Goal: Register for event/course

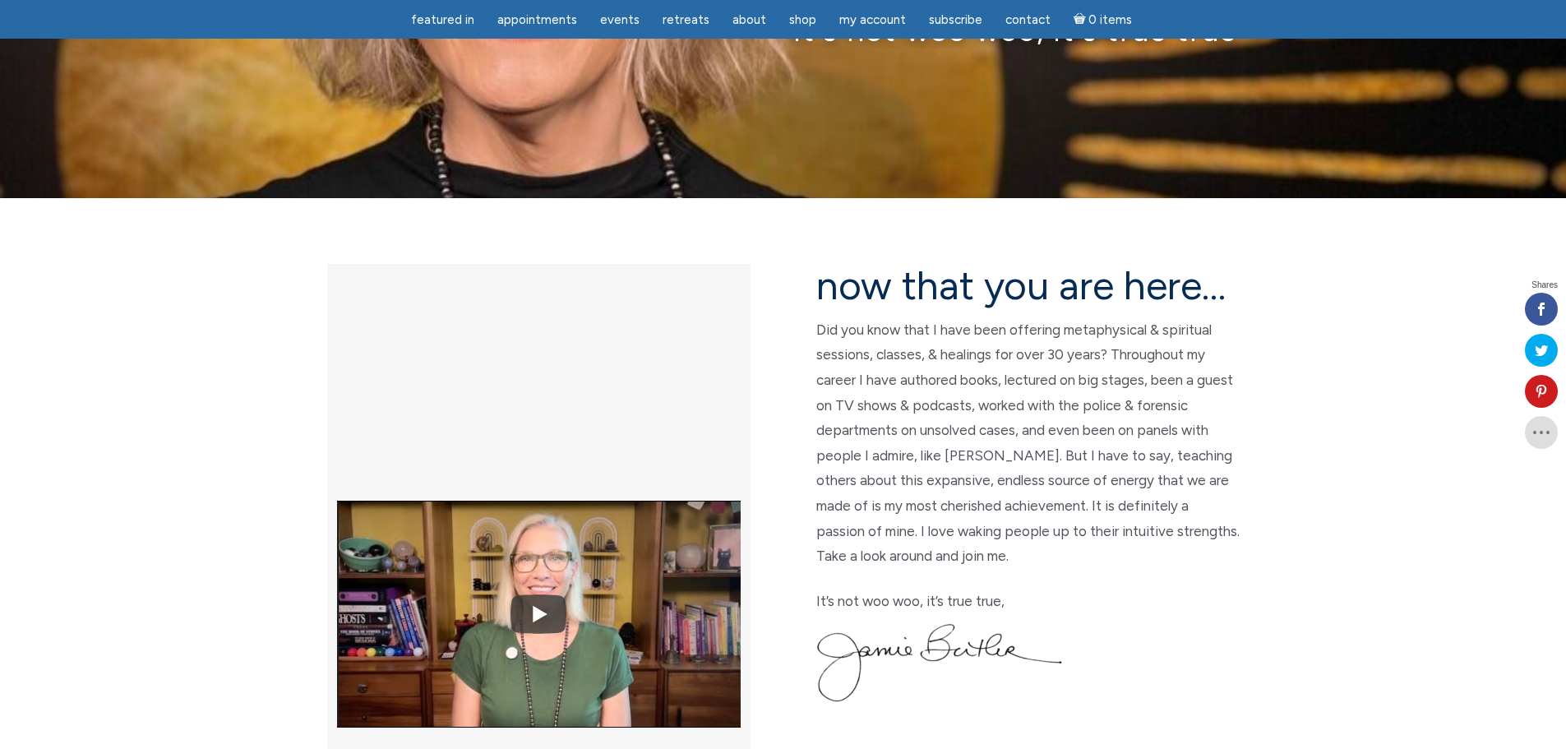
scroll to position [247, 0]
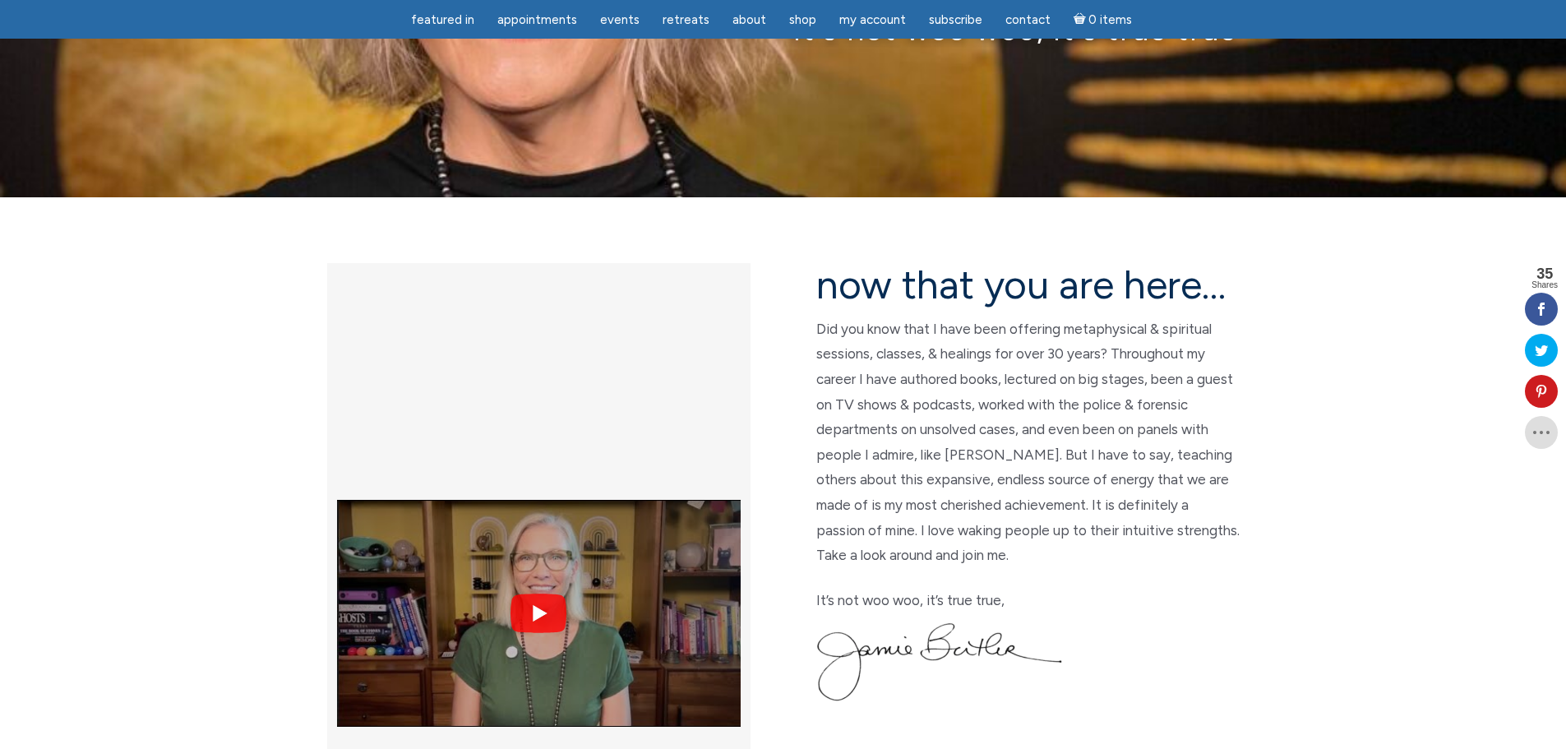
click at [656, 462] on img at bounding box center [539, 613] width 404 height 302
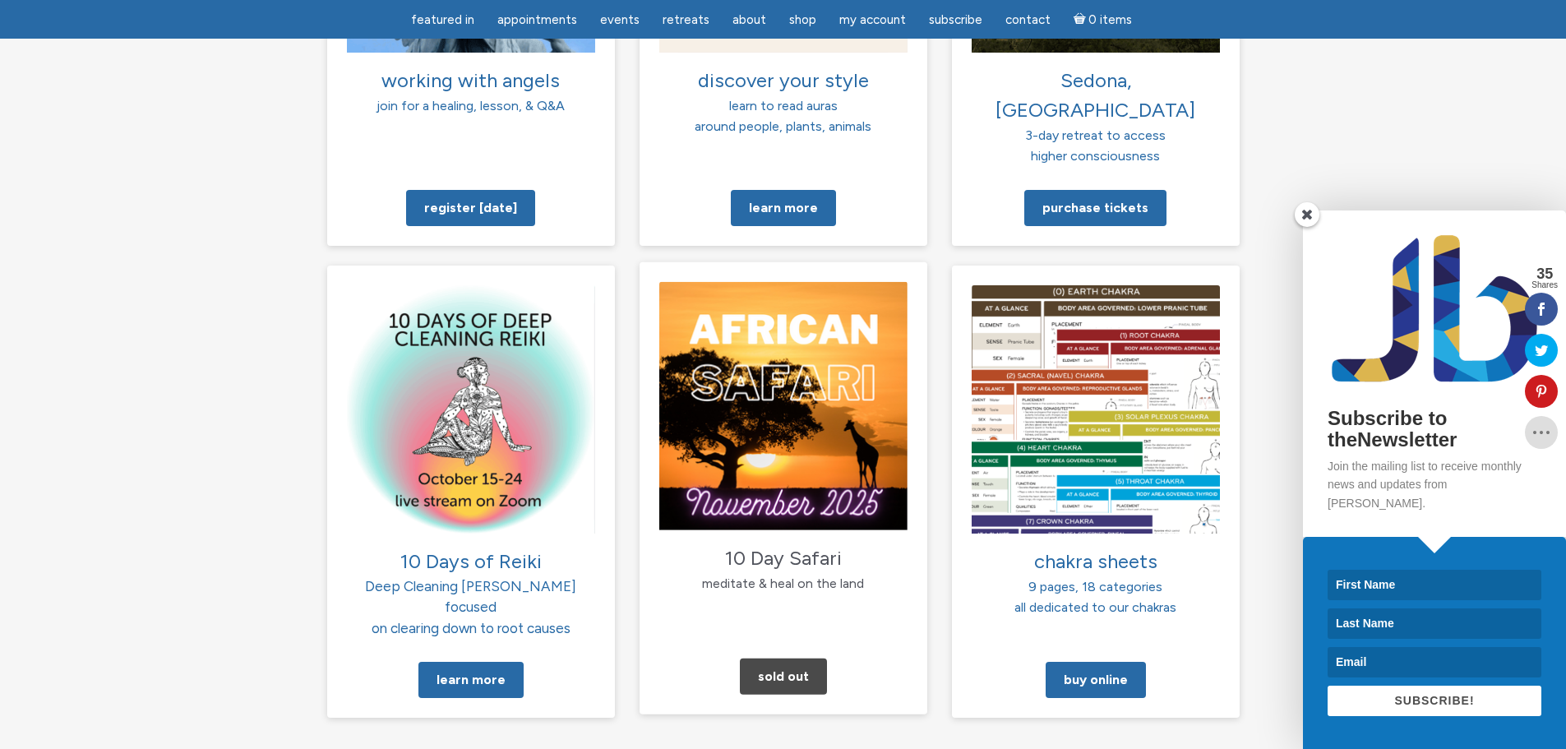
scroll to position [1397, 0]
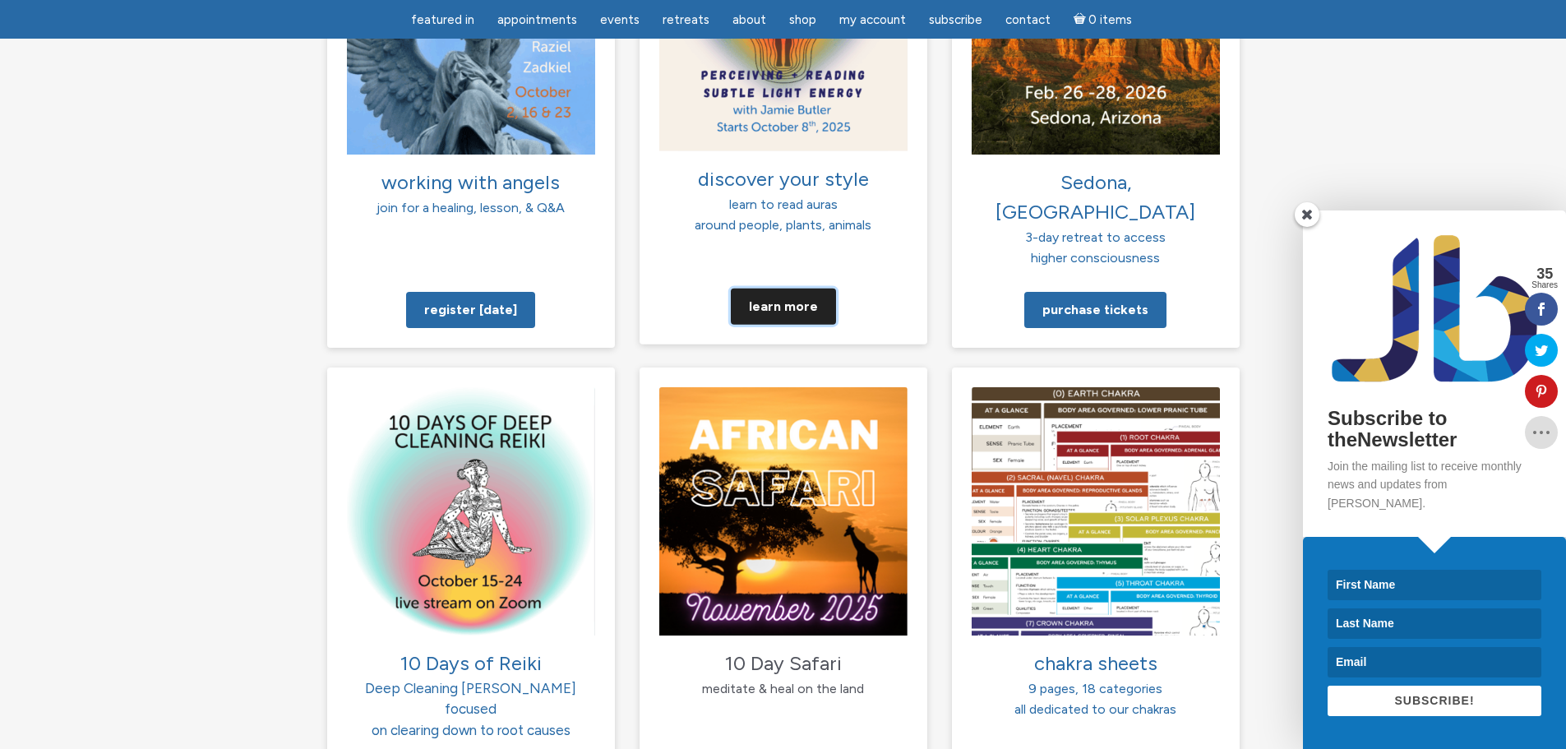
click at [787, 288] on link "Learn more" at bounding box center [783, 306] width 105 height 36
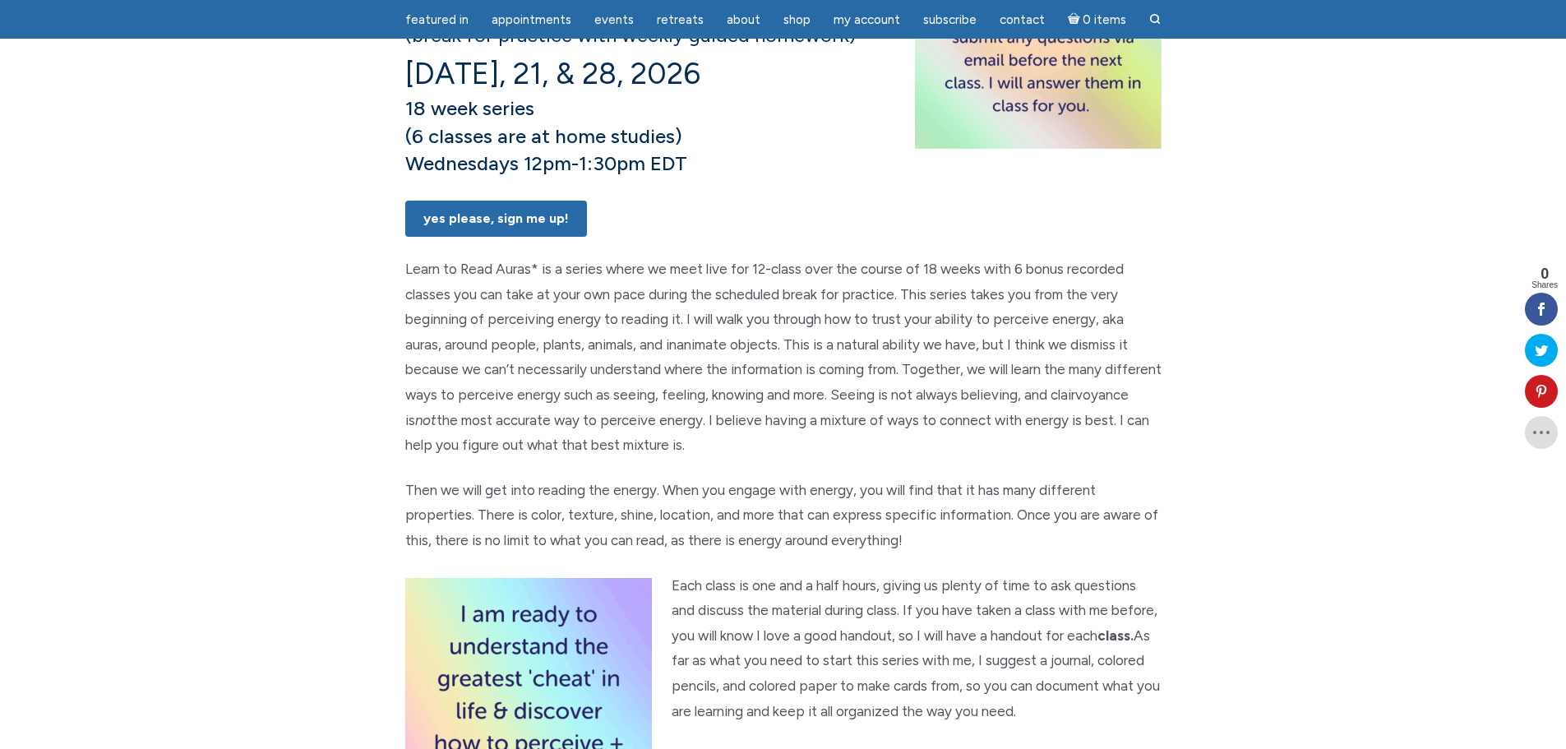
scroll to position [493, 0]
click at [491, 238] on link "Yes Please, Sign Me UP!" at bounding box center [496, 219] width 182 height 36
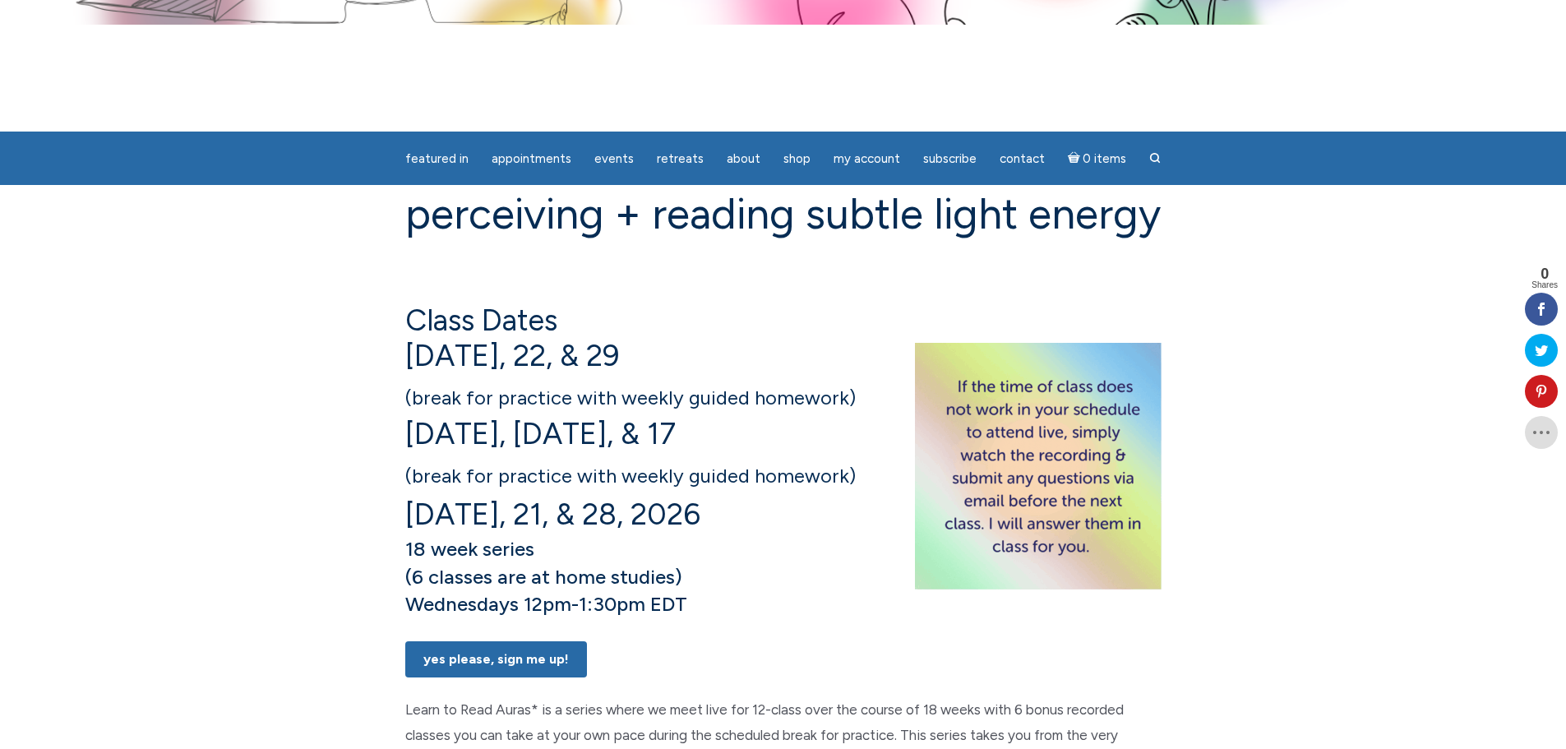
scroll to position [0, 0]
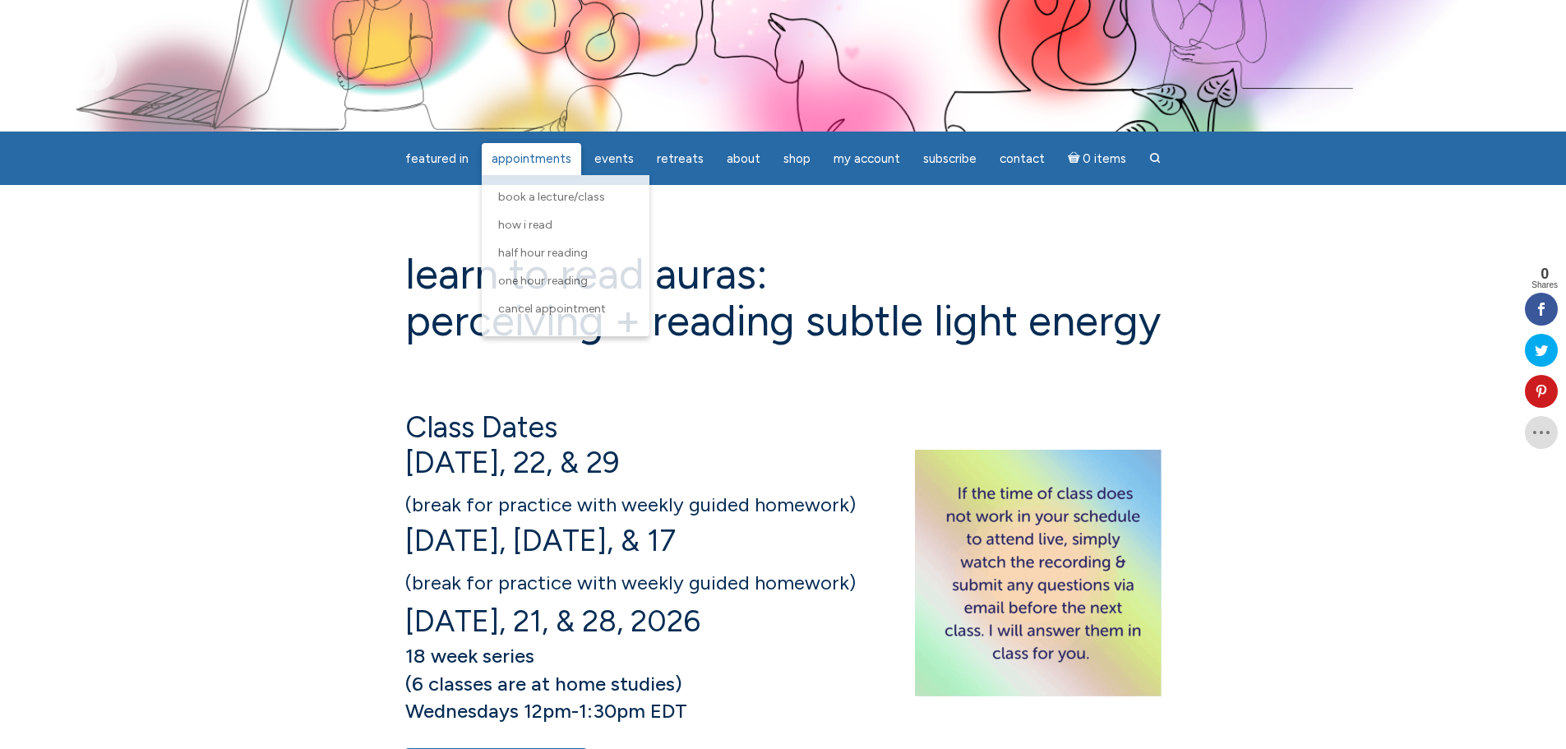
click at [542, 159] on span "Appointments" at bounding box center [531, 158] width 80 height 15
click at [563, 275] on span "One Hour Reading" at bounding box center [543, 281] width 90 height 14
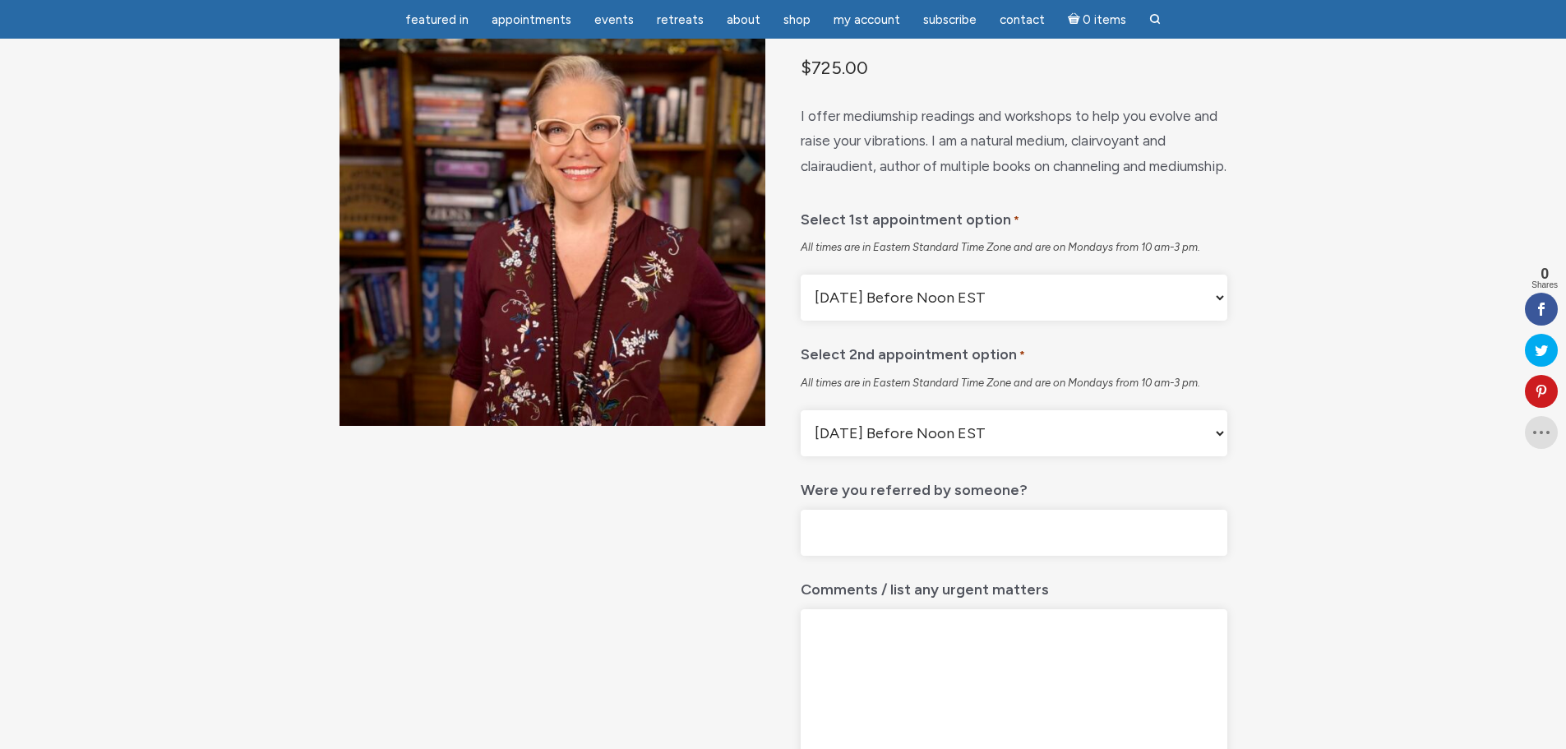
scroll to position [82, 0]
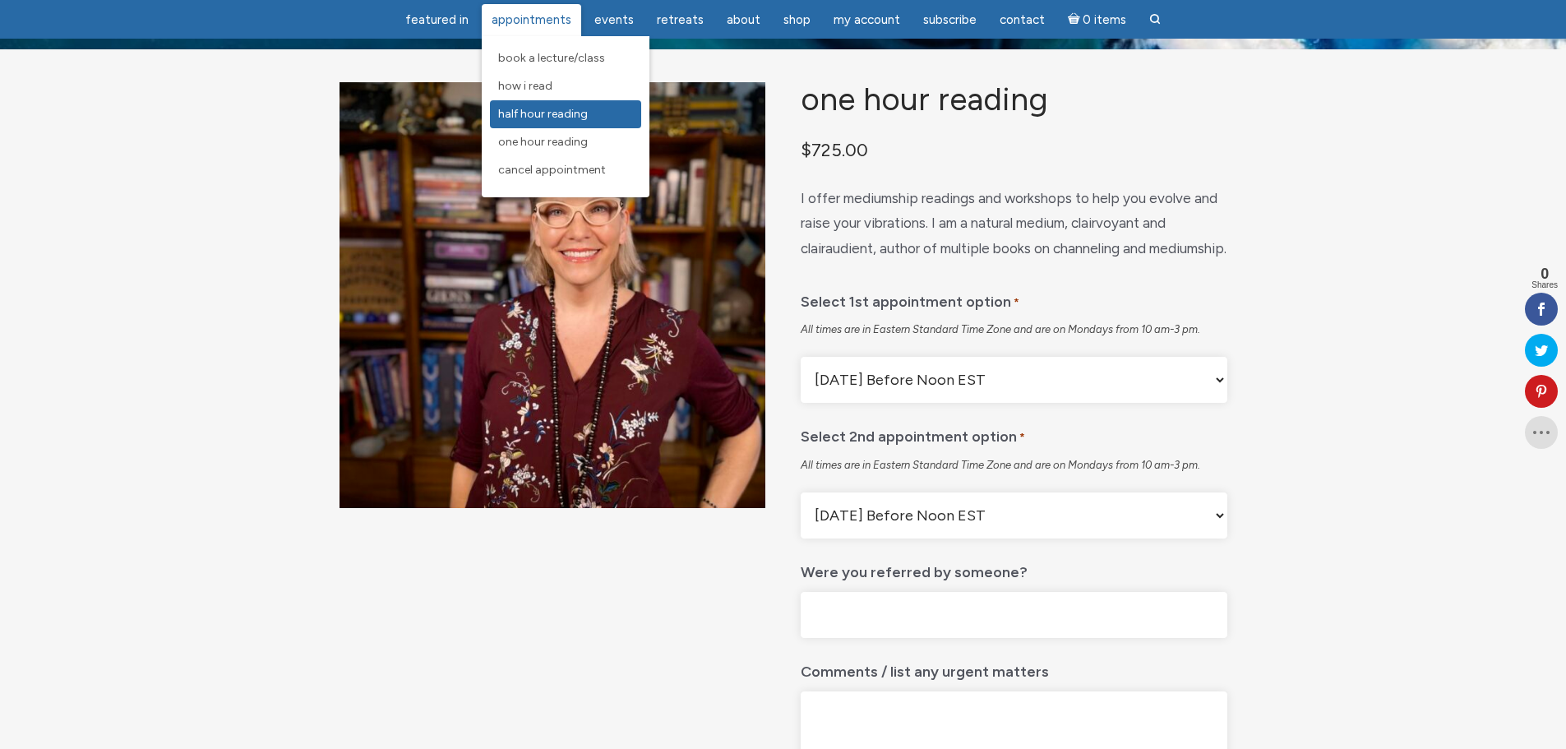
click at [543, 112] on span "Half Hour Reading" at bounding box center [543, 114] width 90 height 14
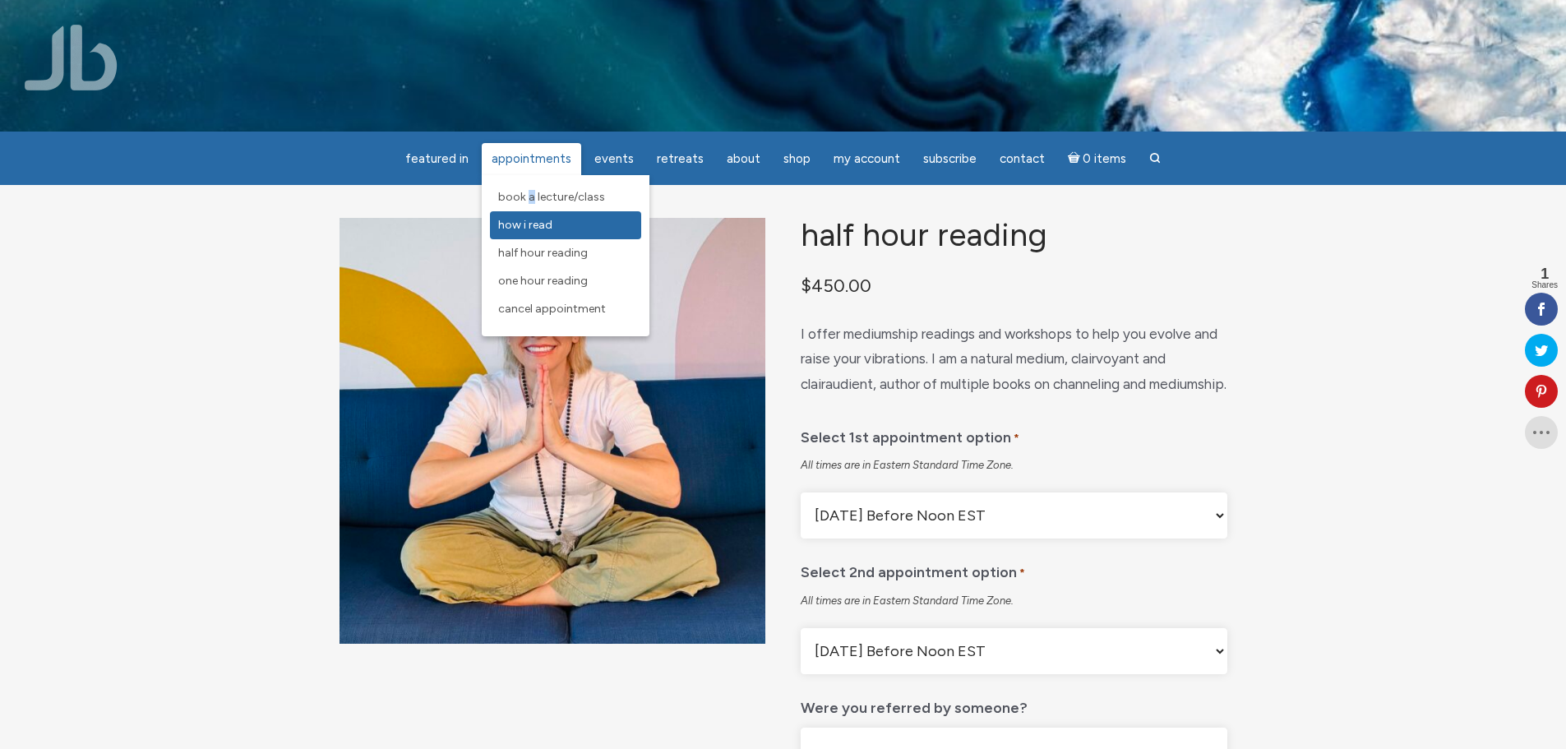
click at [544, 215] on ul "Book a Lecture/Class How I Read Half Hour Reading One Hour Reading Cancel Appoi…" at bounding box center [566, 255] width 168 height 161
click at [555, 198] on span "Book a Lecture/Class" at bounding box center [551, 197] width 107 height 14
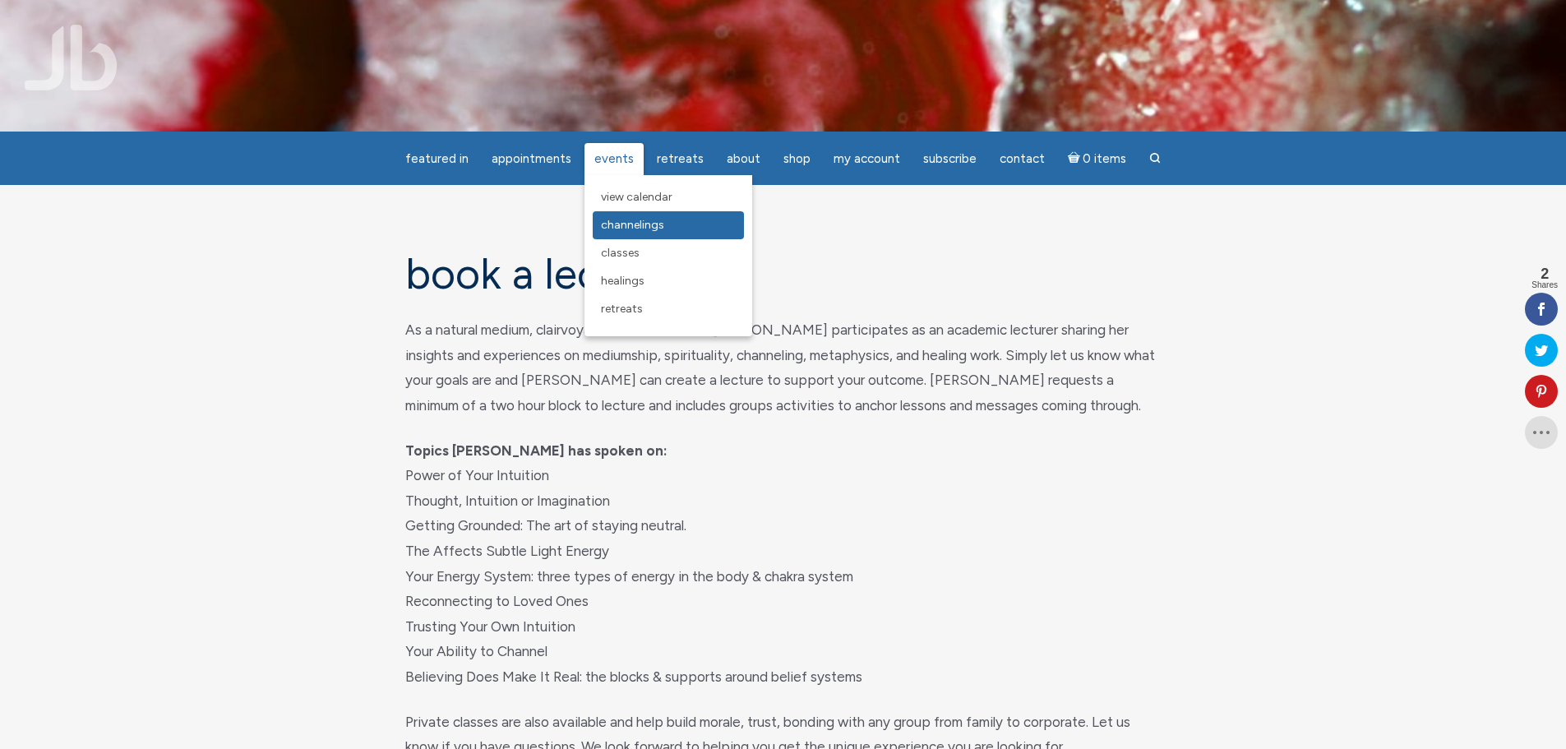
click at [626, 221] on span "Channelings" at bounding box center [632, 225] width 63 height 14
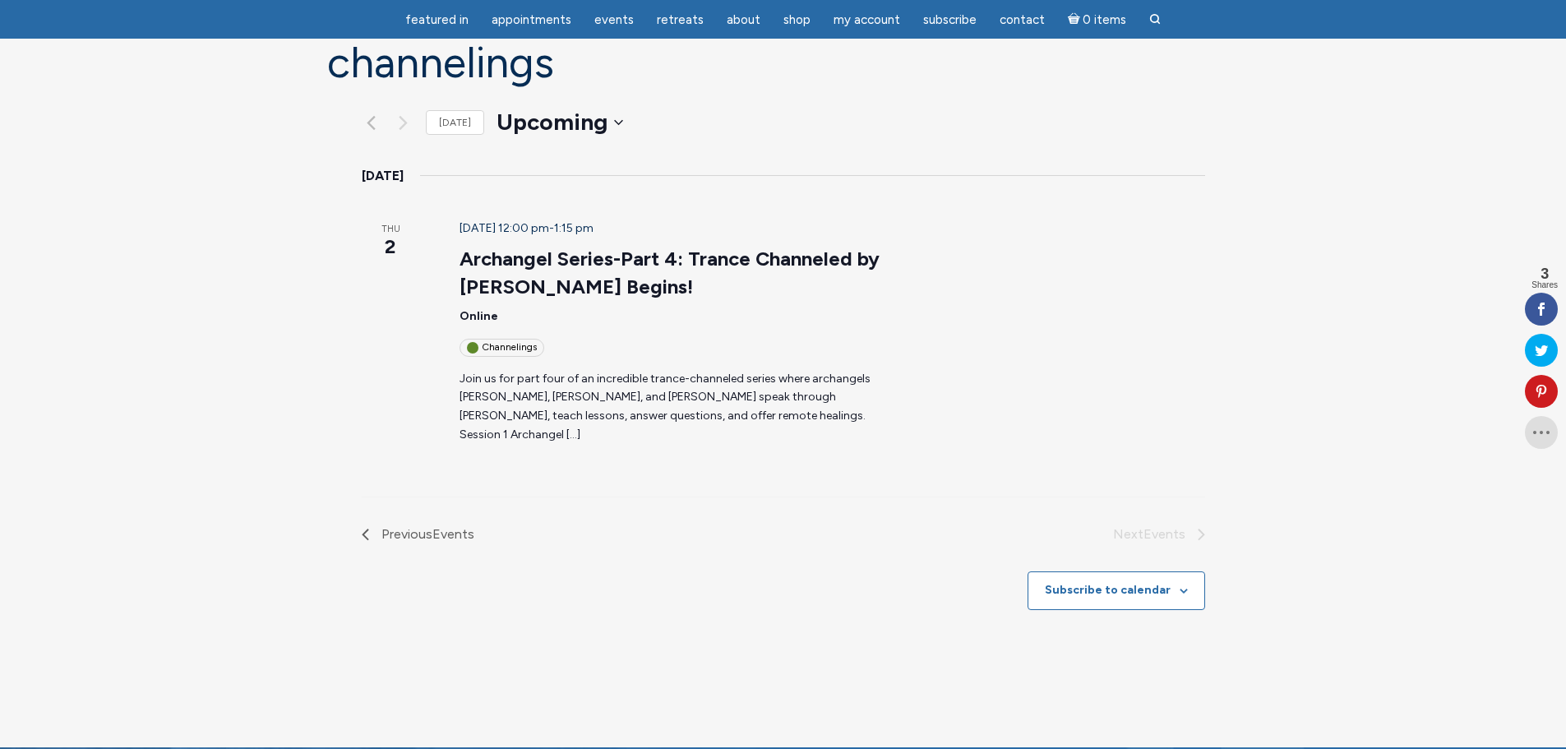
scroll to position [164, 0]
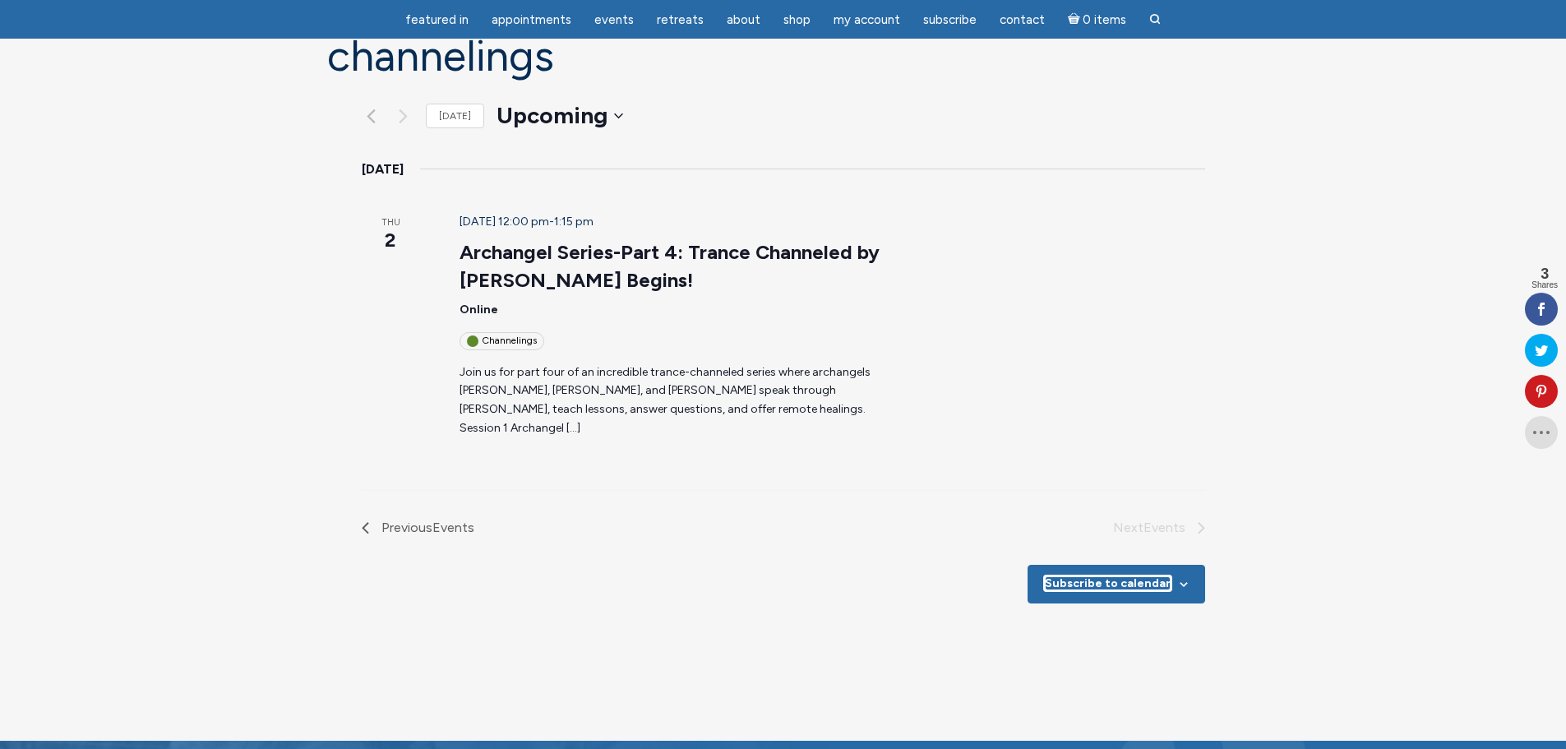
click at [1153, 576] on button "Subscribe to calendar" at bounding box center [1108, 583] width 126 height 14
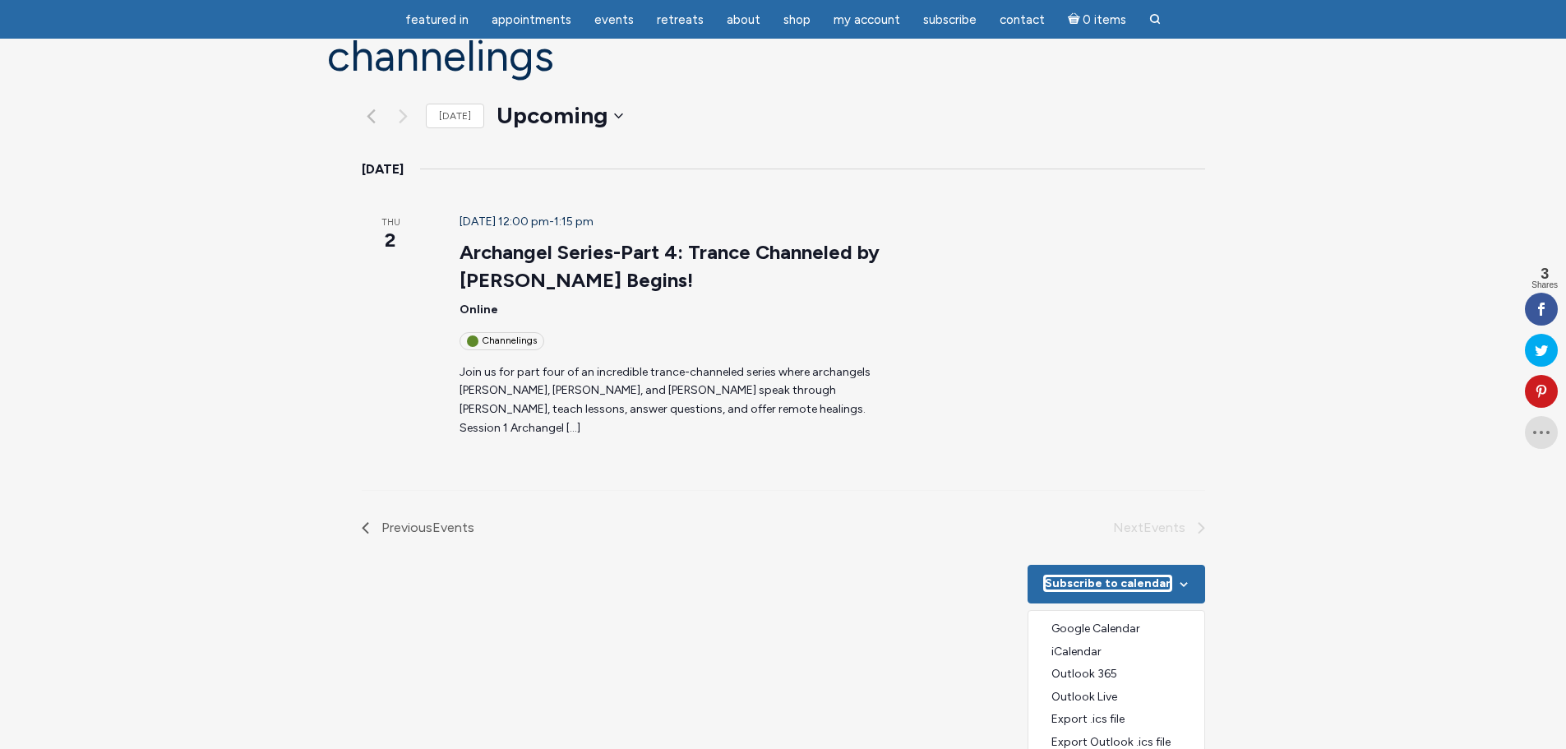
click at [1151, 576] on button "Subscribe to calendar" at bounding box center [1108, 583] width 126 height 14
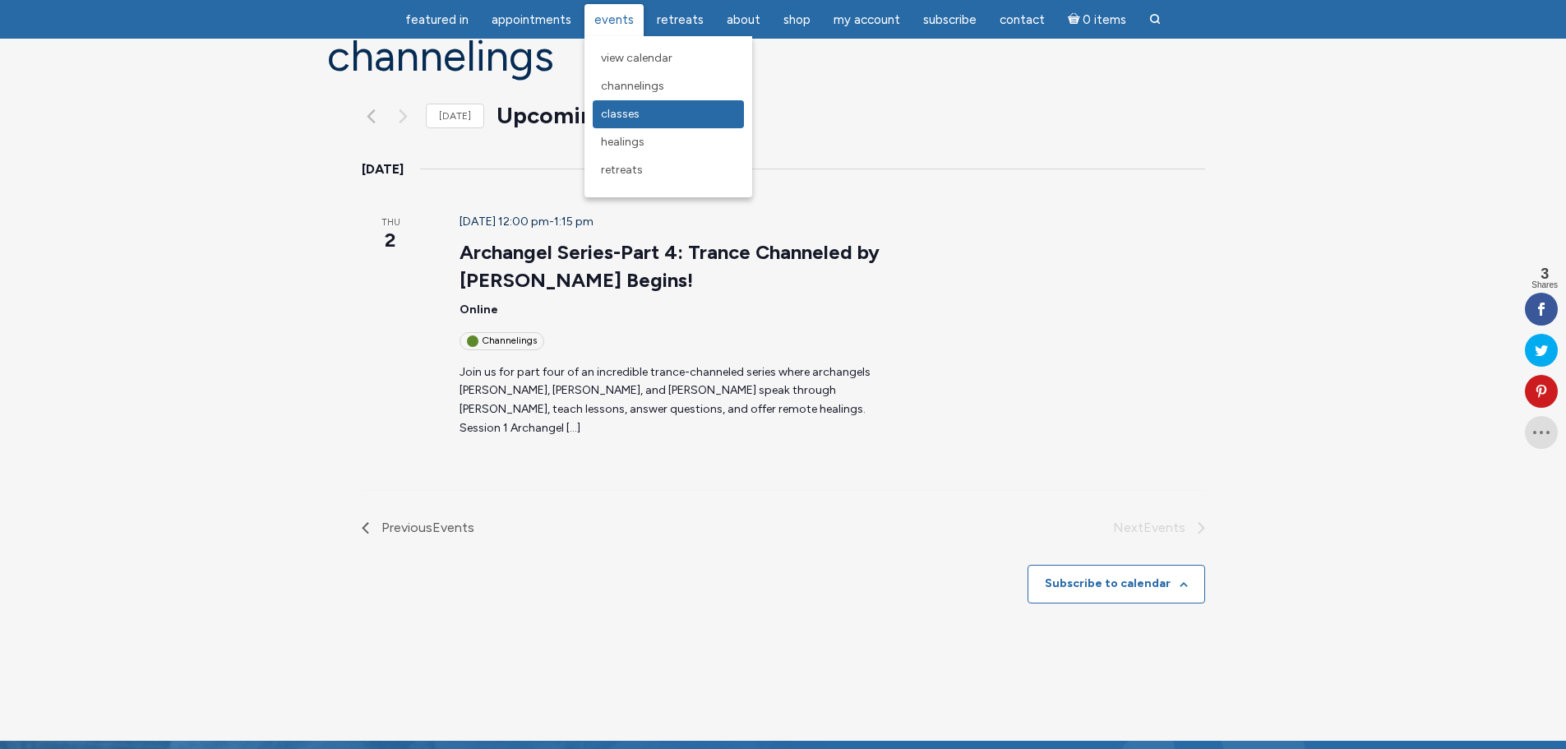
click at [639, 113] on span "Classes" at bounding box center [620, 114] width 39 height 14
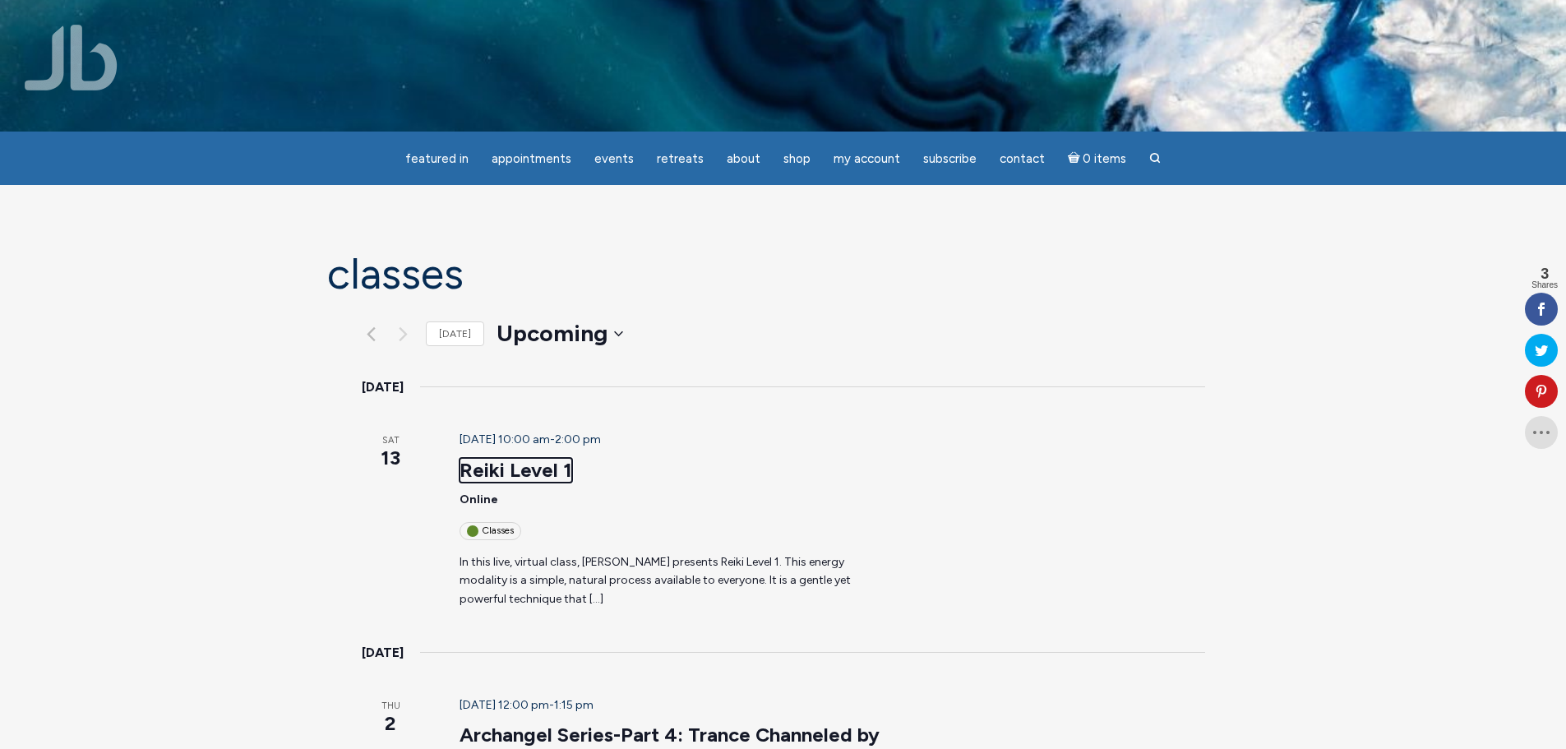
click at [490, 458] on link "Reiki Level 1" at bounding box center [515, 470] width 113 height 25
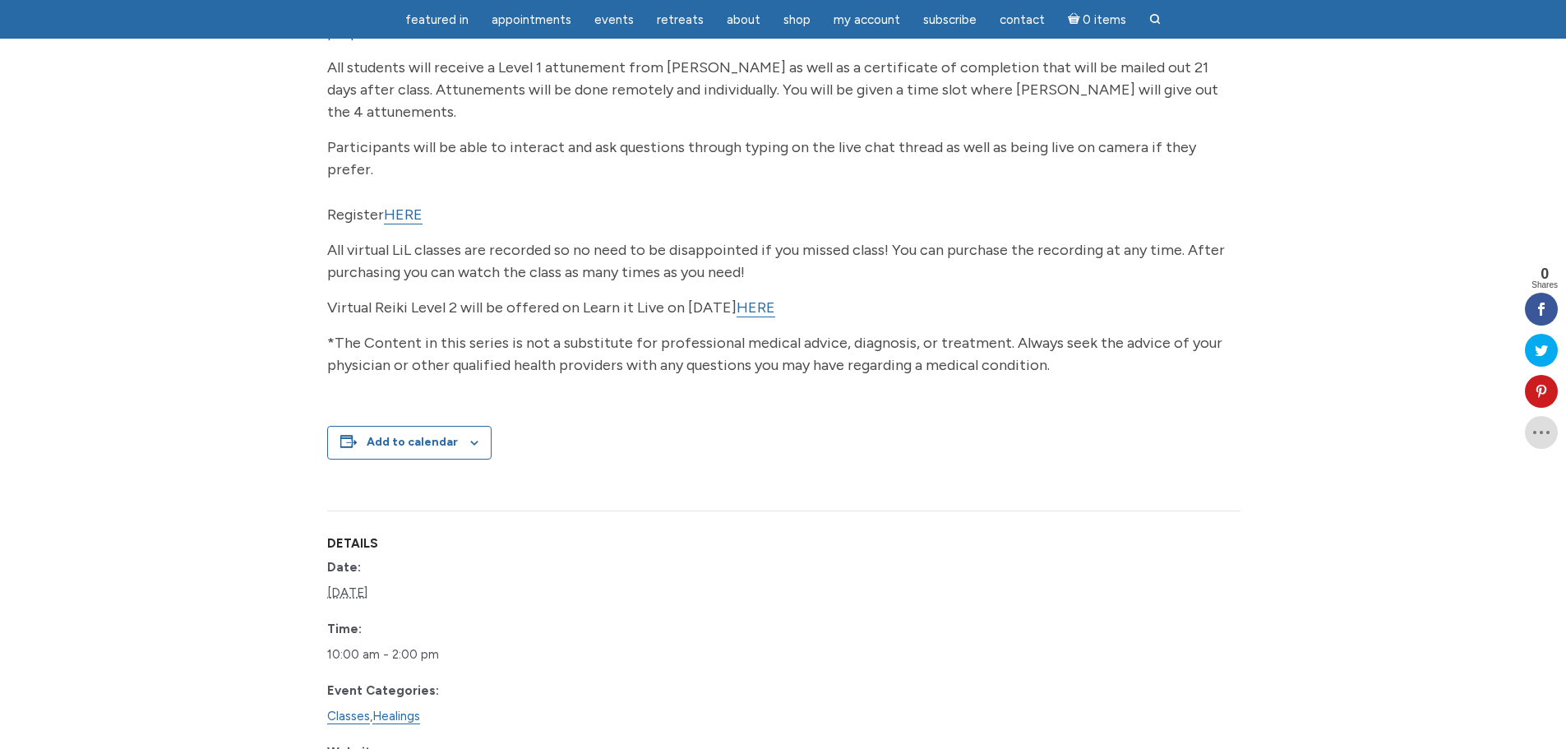
scroll to position [411, 0]
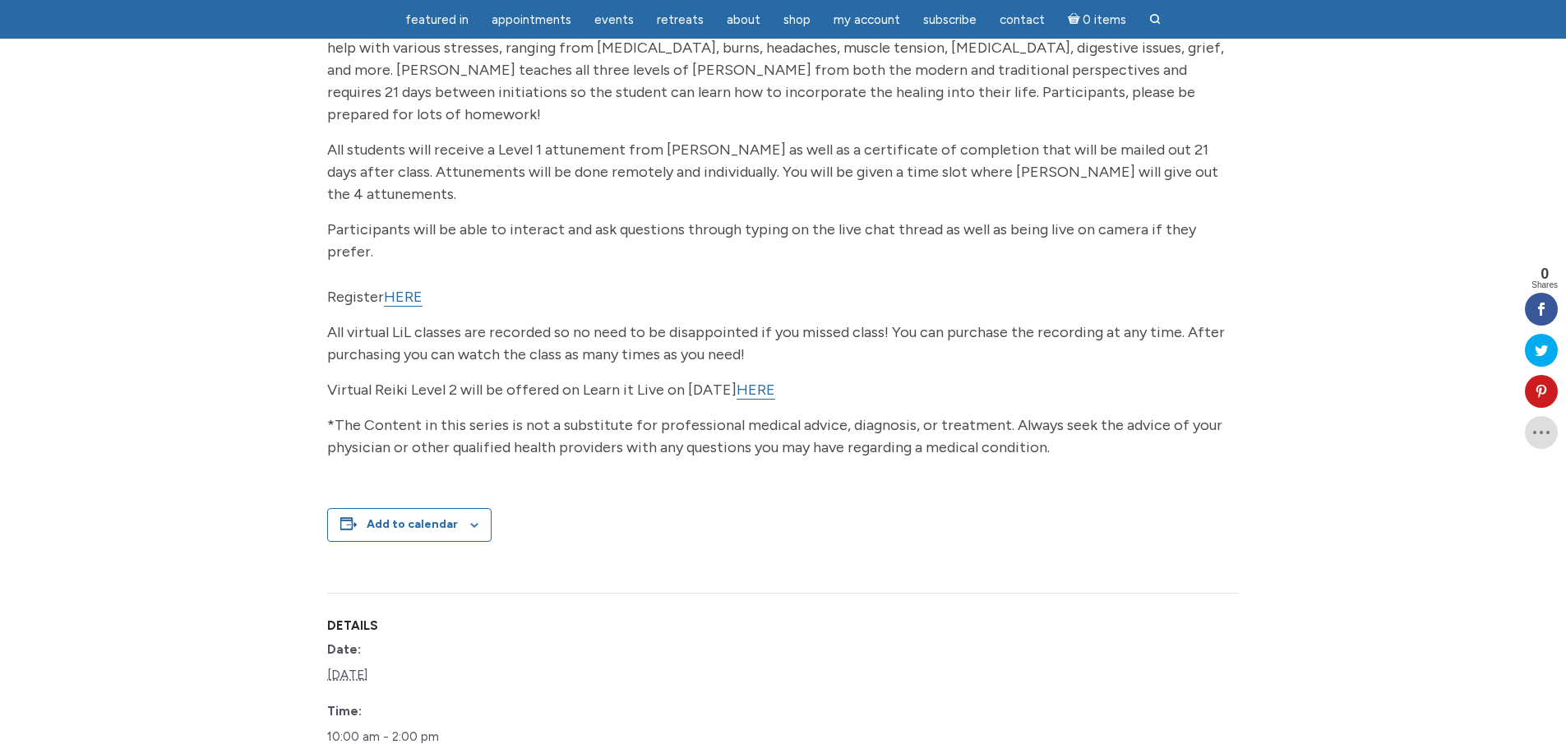
click at [402, 288] on link "HERE" at bounding box center [403, 297] width 39 height 19
